Goal: Task Accomplishment & Management: Manage account settings

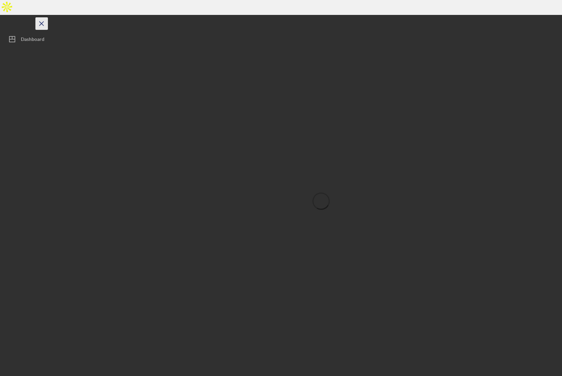
click at [45, 16] on icon "Icon/Menu Close" at bounding box center [42, 24] width 16 height 16
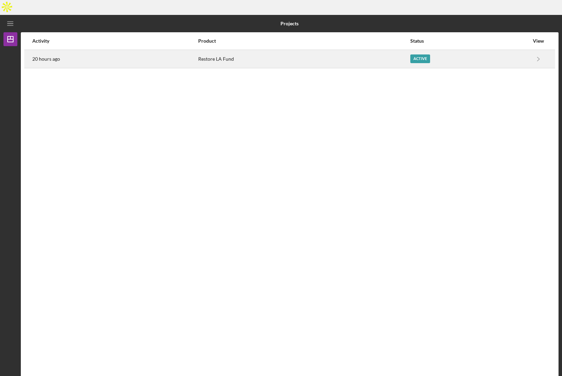
click at [266, 50] on div "Restore LA Fund" at bounding box center [304, 58] width 212 height 17
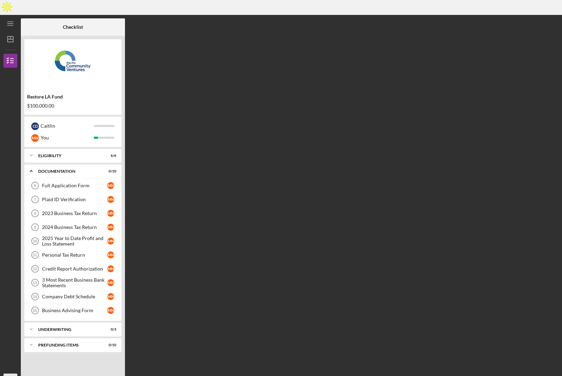
click at [10, 372] on icon "MN" at bounding box center [10, 380] width 14 height 17
click at [28, 355] on link "Logout" at bounding box center [42, 349] width 76 height 14
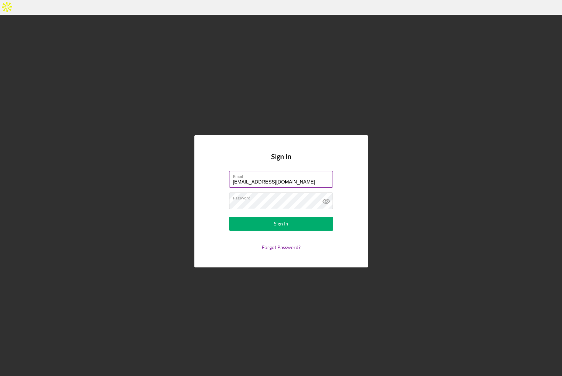
click at [242, 171] on input "[EMAIL_ADDRESS][DOMAIN_NAME]" at bounding box center [281, 179] width 104 height 17
type input "[EMAIL_ADDRESS][DOMAIN_NAME]"
click at [264, 217] on button "Sign In" at bounding box center [281, 224] width 104 height 14
